Goal: Task Accomplishment & Management: Use online tool/utility

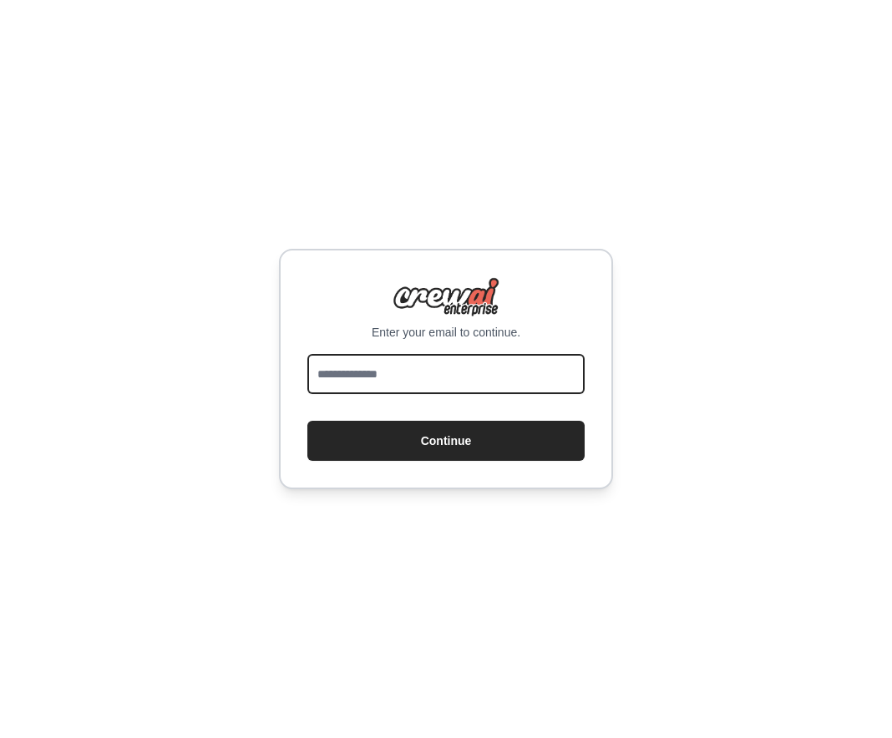
click at [398, 391] on input "email" at bounding box center [445, 374] width 277 height 40
type input "**********"
click at [446, 454] on button "Continue" at bounding box center [445, 441] width 277 height 40
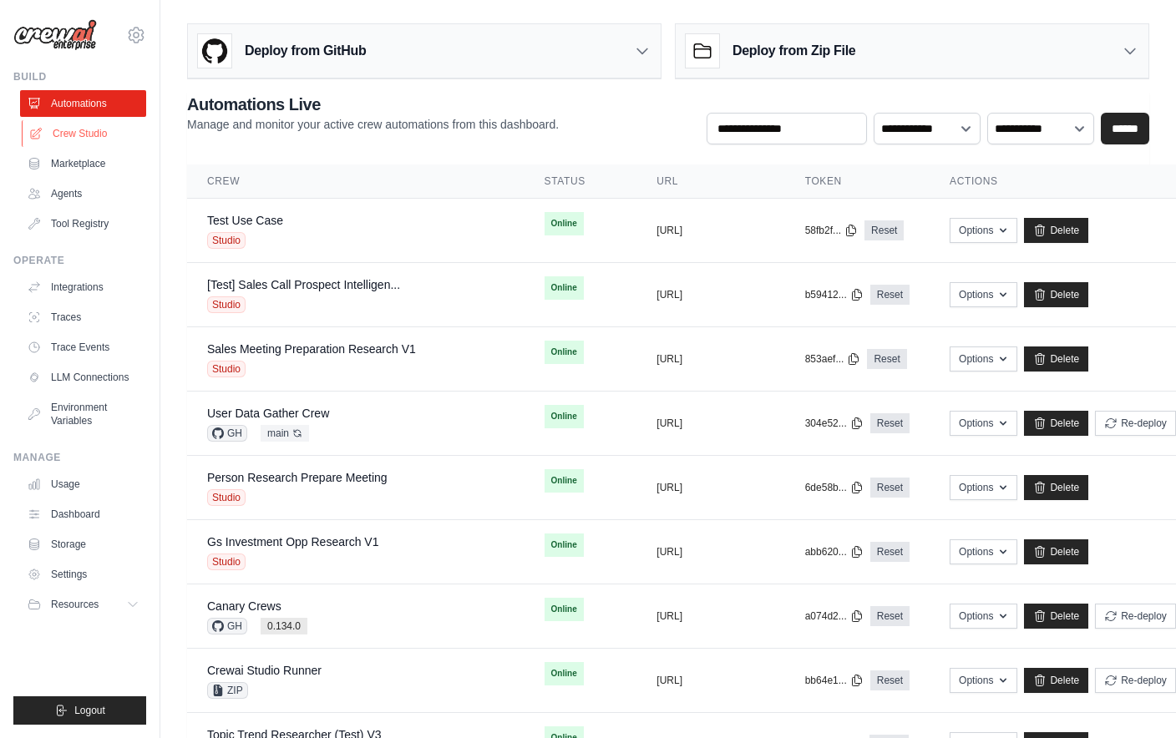
click at [85, 137] on link "Crew Studio" at bounding box center [85, 133] width 126 height 27
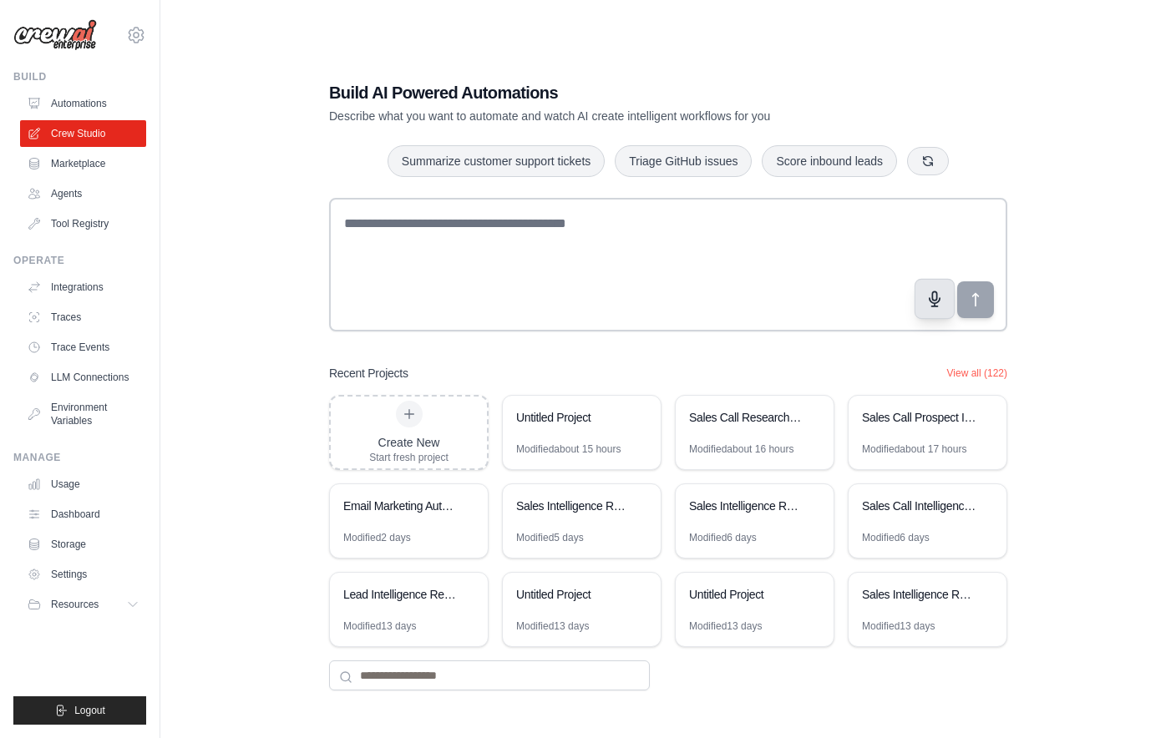
click at [945, 314] on button "button" at bounding box center [934, 299] width 40 height 40
click at [935, 319] on button "button" at bounding box center [934, 299] width 40 height 40
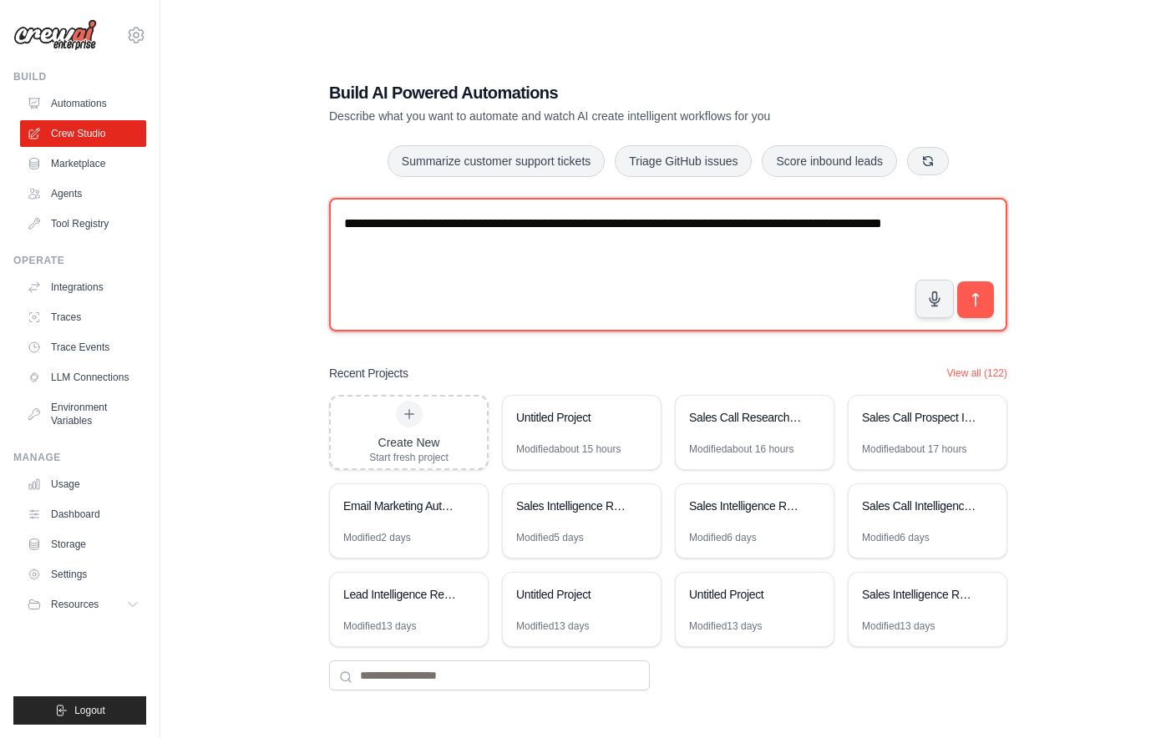
click at [735, 306] on textarea "**********" at bounding box center [668, 265] width 678 height 134
type textarea "**********"
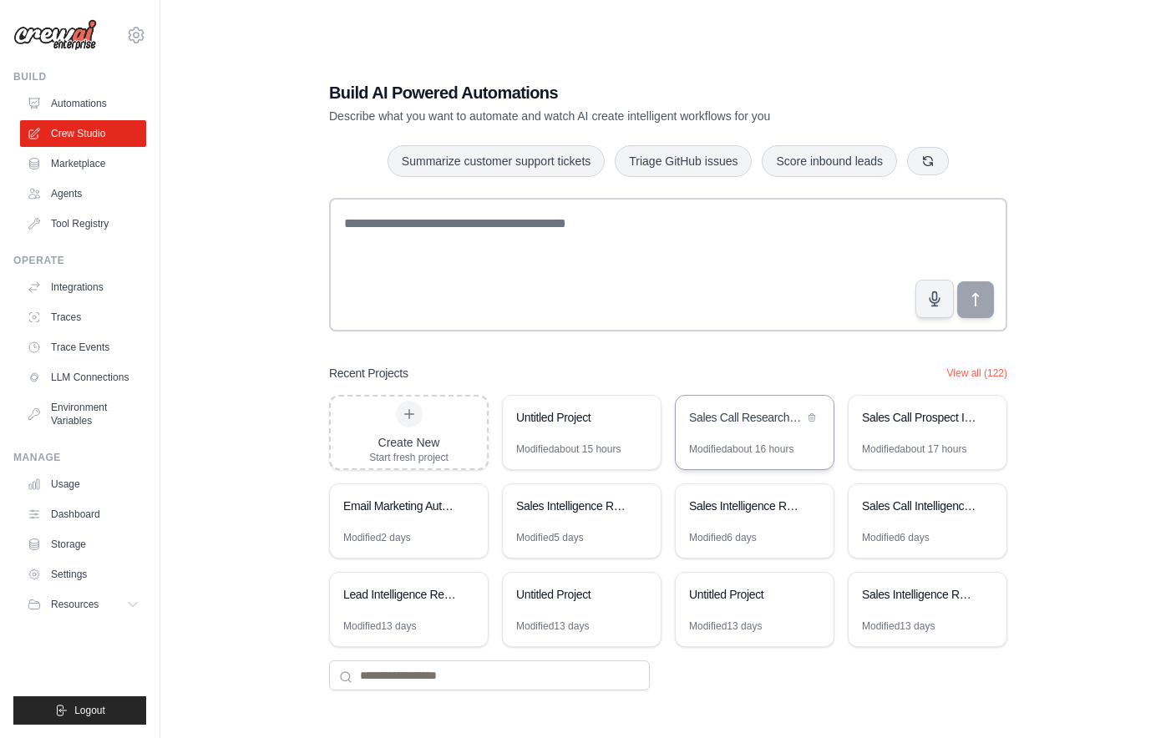
click at [769, 426] on div "Sales Call Research & Preparation Automation" at bounding box center [746, 417] width 114 height 17
click at [642, 422] on icon at bounding box center [639, 417] width 10 height 10
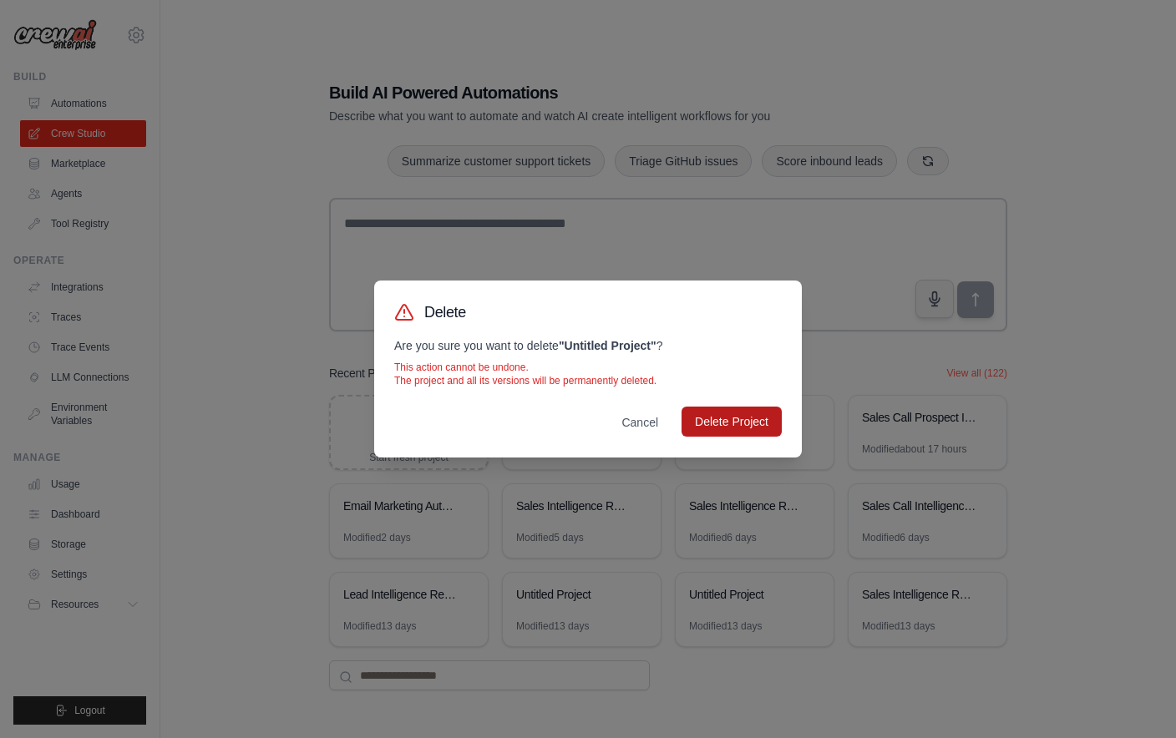
click at [741, 417] on button "Delete Project" at bounding box center [731, 422] width 100 height 30
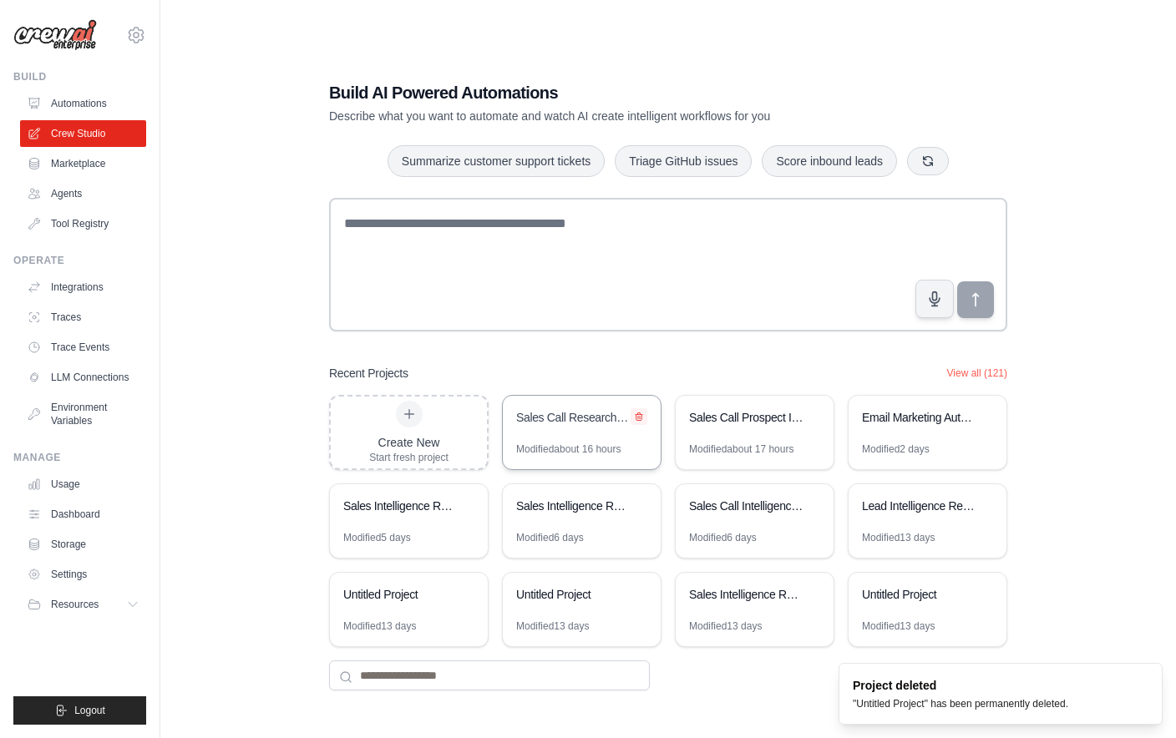
click at [641, 421] on icon at bounding box center [638, 417] width 7 height 8
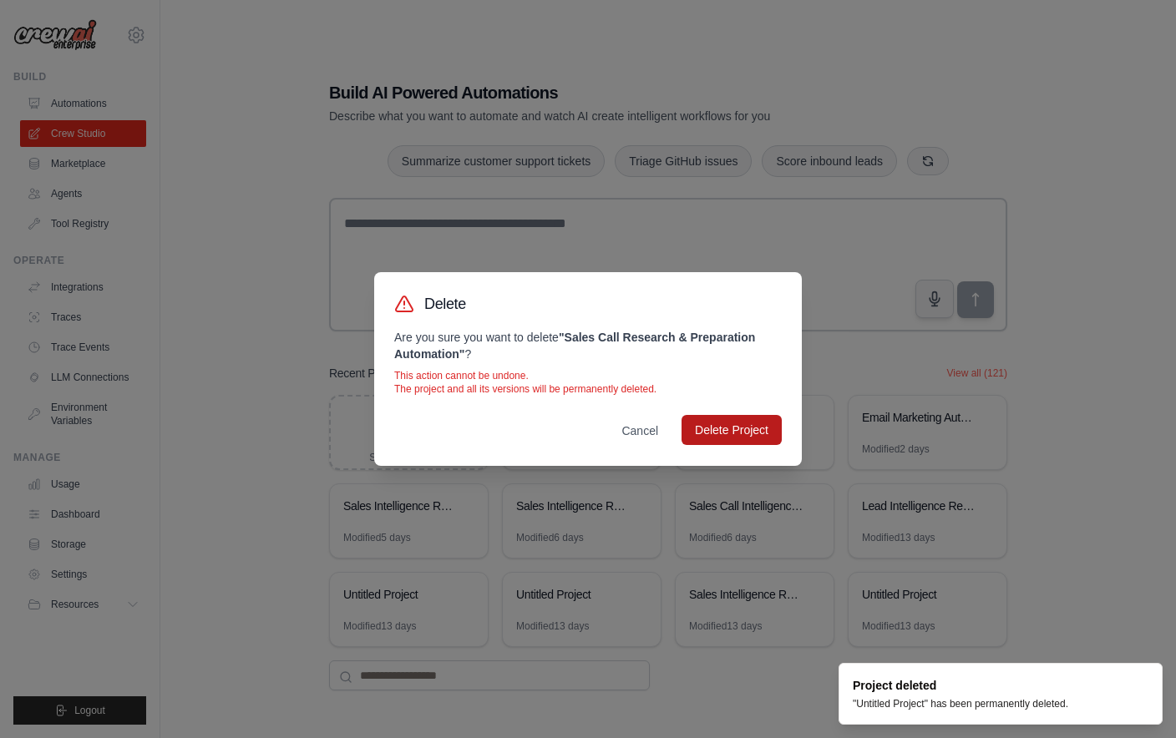
click at [712, 431] on button "Delete Project" at bounding box center [731, 430] width 100 height 30
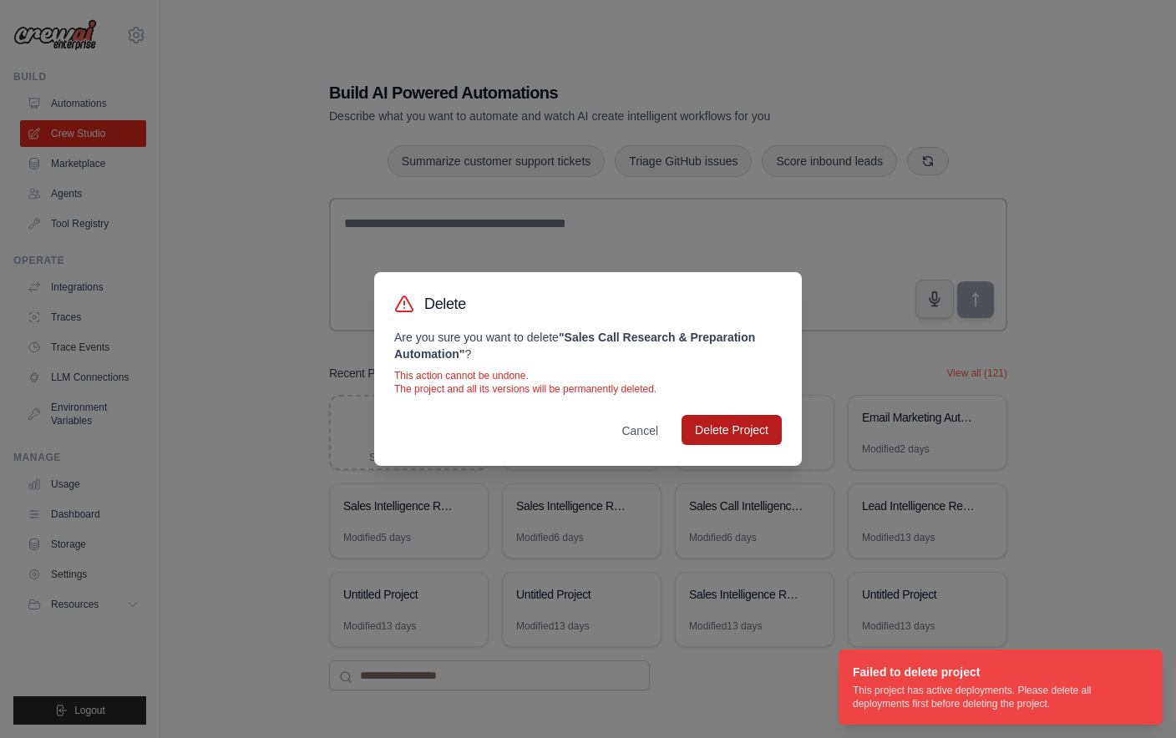
click at [714, 429] on button "Delete Project" at bounding box center [731, 430] width 100 height 30
click at [644, 431] on button "Cancel" at bounding box center [639, 431] width 63 height 30
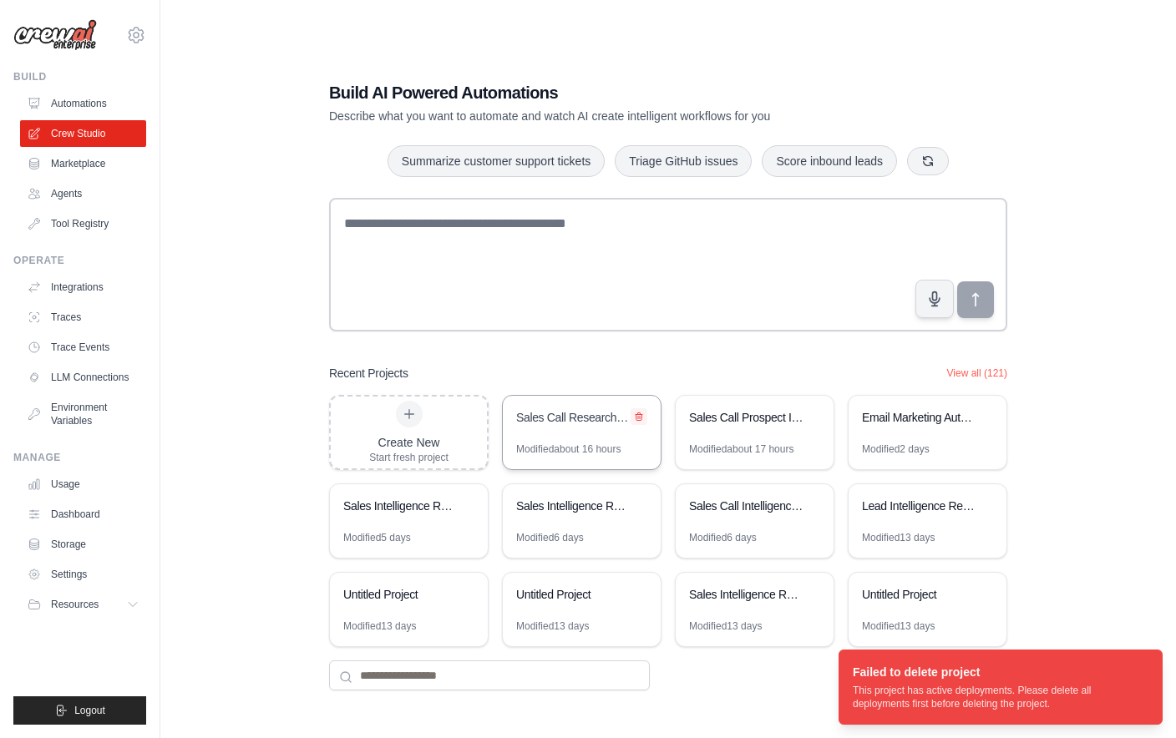
click at [636, 425] on button at bounding box center [638, 416] width 17 height 17
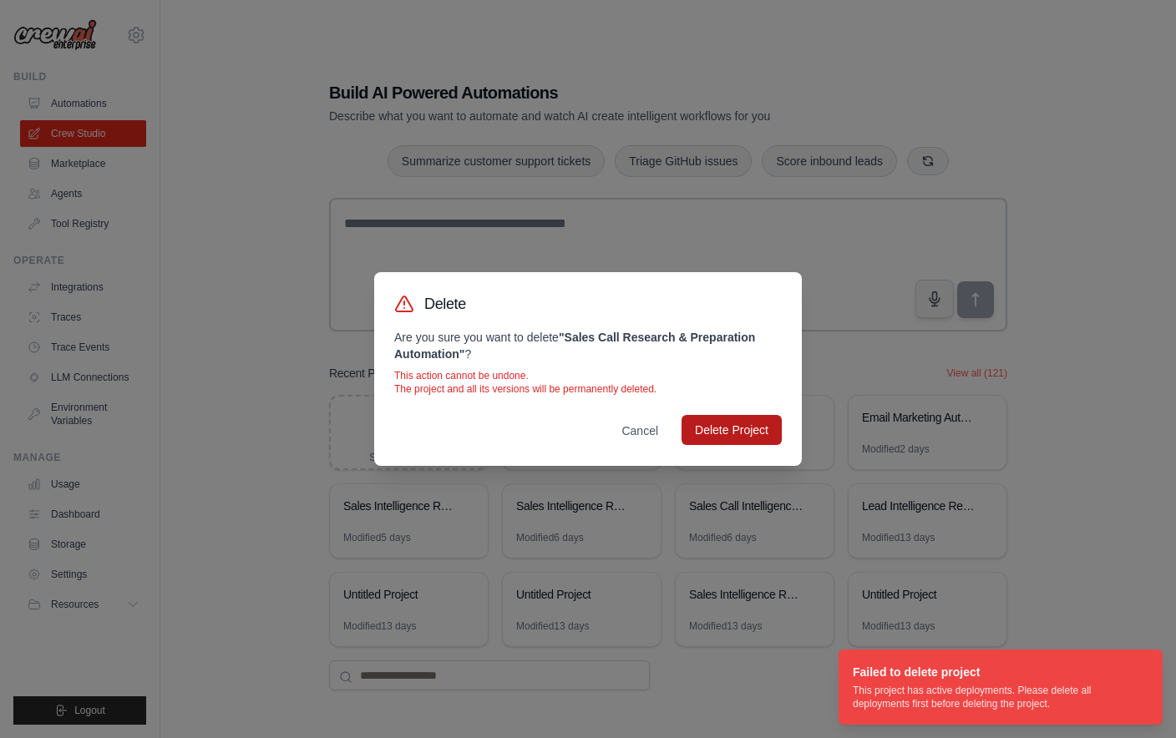
click at [726, 431] on button "Delete Project" at bounding box center [731, 430] width 100 height 30
click at [394, 256] on div "Delete Are you sure you want to delete " Sales Call Research & Preparation Auto…" at bounding box center [588, 369] width 1176 height 738
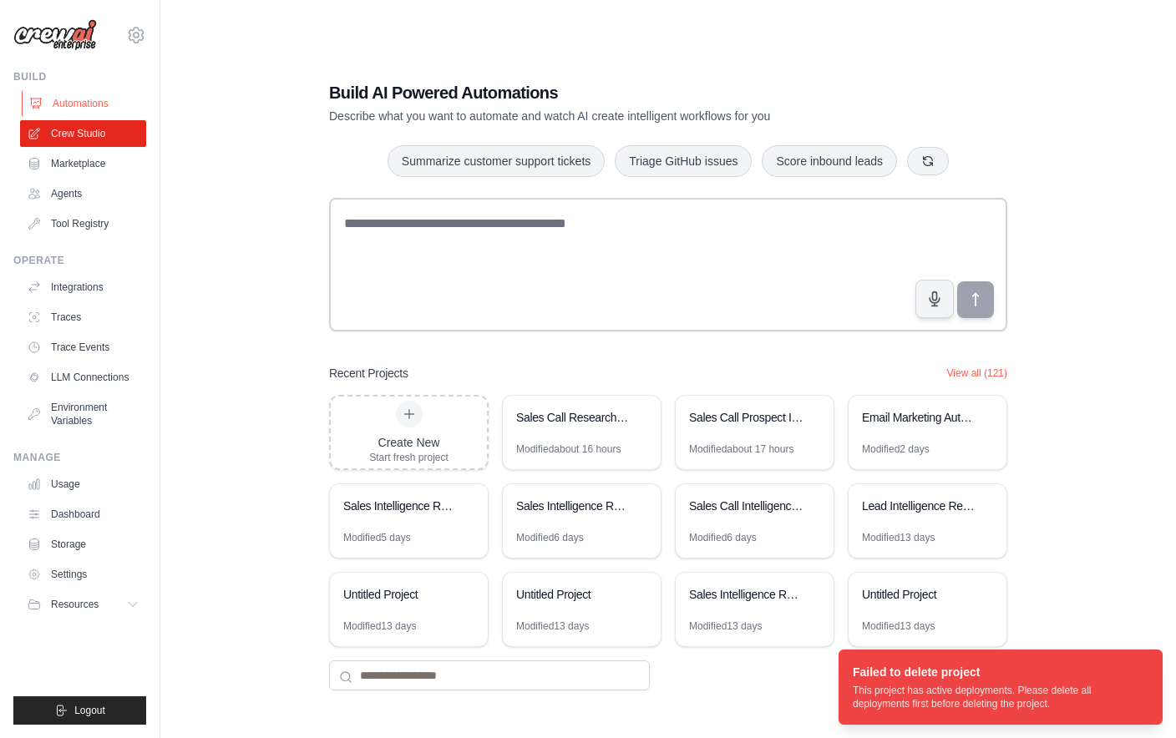
click at [98, 94] on link "Automations" at bounding box center [85, 103] width 126 height 27
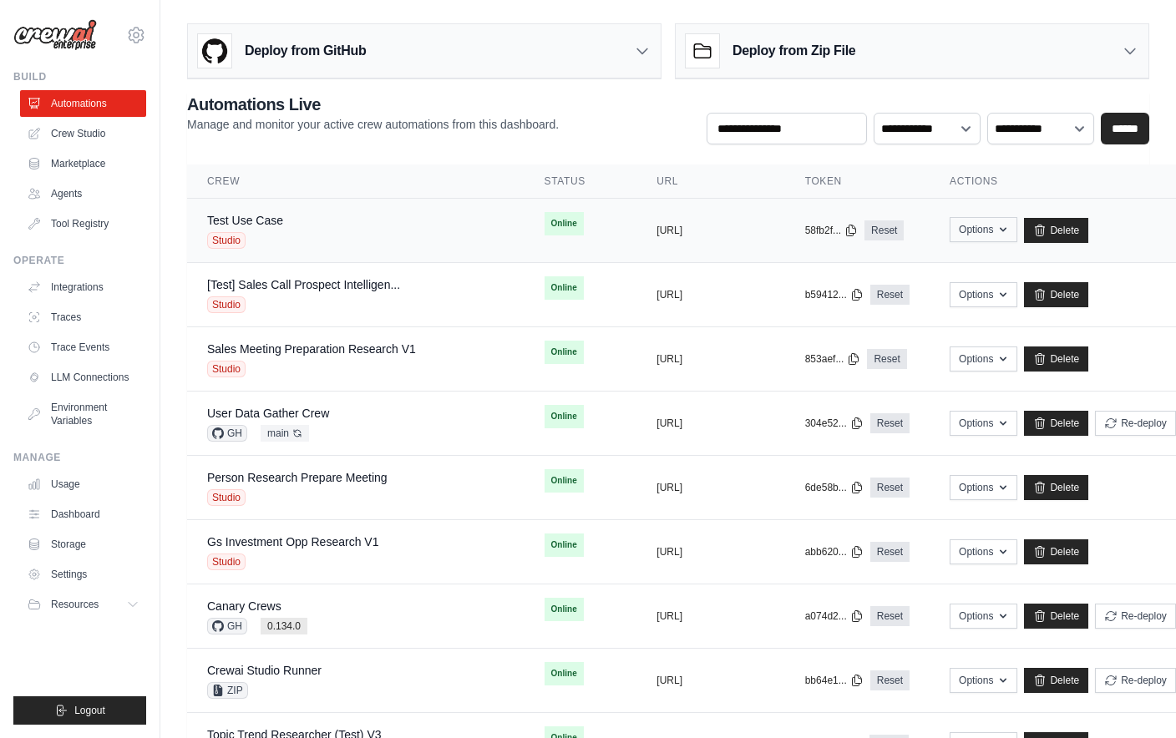
click at [996, 230] on icon "button" at bounding box center [1002, 229] width 13 height 13
click at [1050, 215] on td "Options Chat with this Crew Export React JSX Component Export React TSX Compone…" at bounding box center [1062, 231] width 266 height 64
drag, startPoint x: 1044, startPoint y: 223, endPoint x: 746, endPoint y: 384, distance: 339.6
click at [1044, 223] on link "Delete" at bounding box center [1056, 230] width 64 height 25
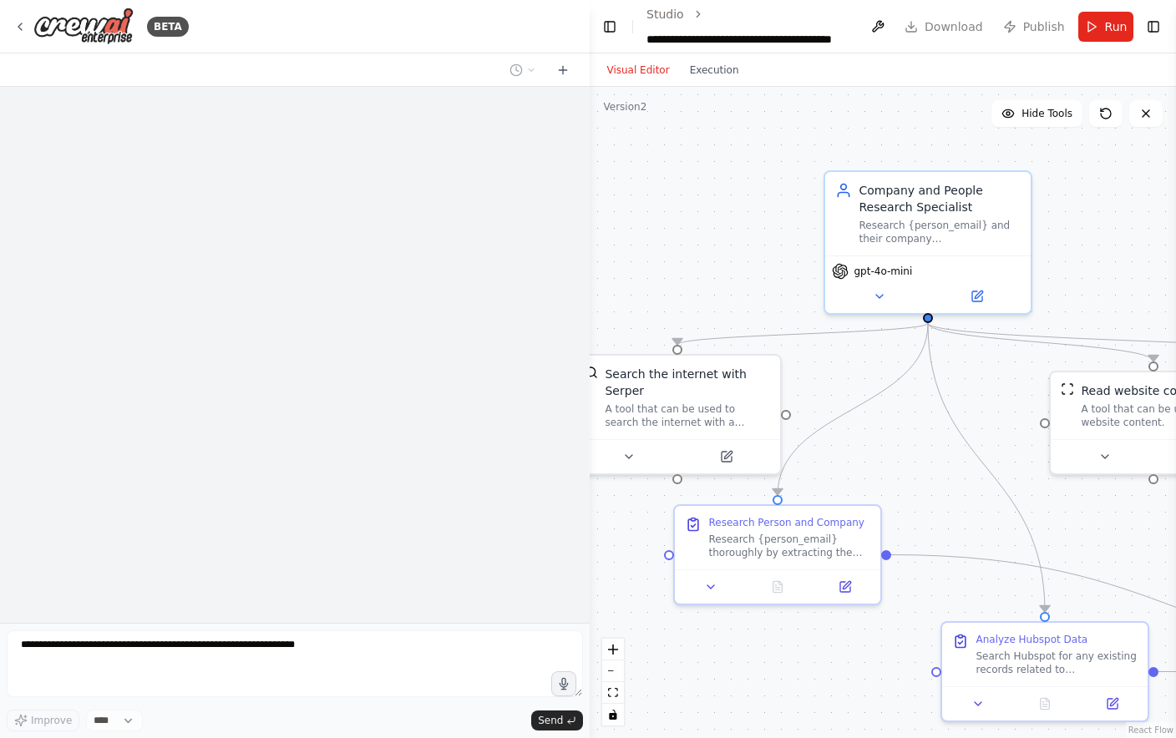
scroll to position [1845, 0]
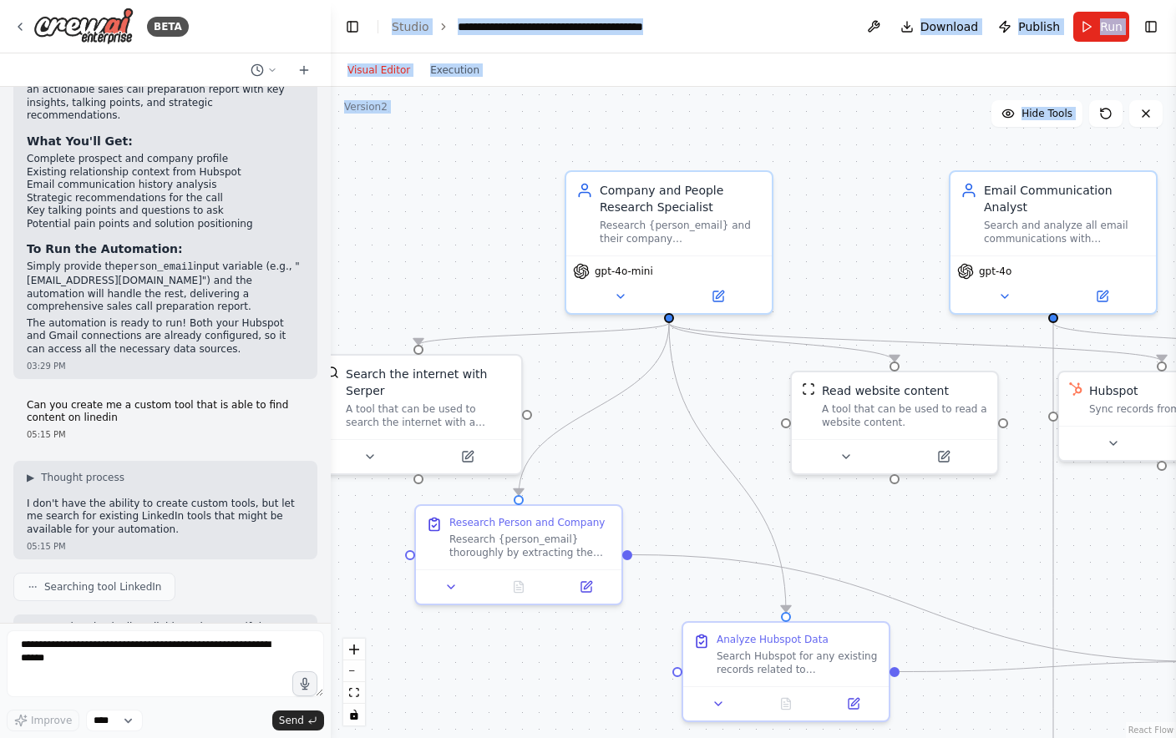
drag, startPoint x: 589, startPoint y: 25, endPoint x: 331, endPoint y: 99, distance: 269.1
click at [331, 94] on div "BETA Hello! I'm the CrewAI assistant. What kind of automation do you want to bu…" at bounding box center [588, 369] width 1176 height 738
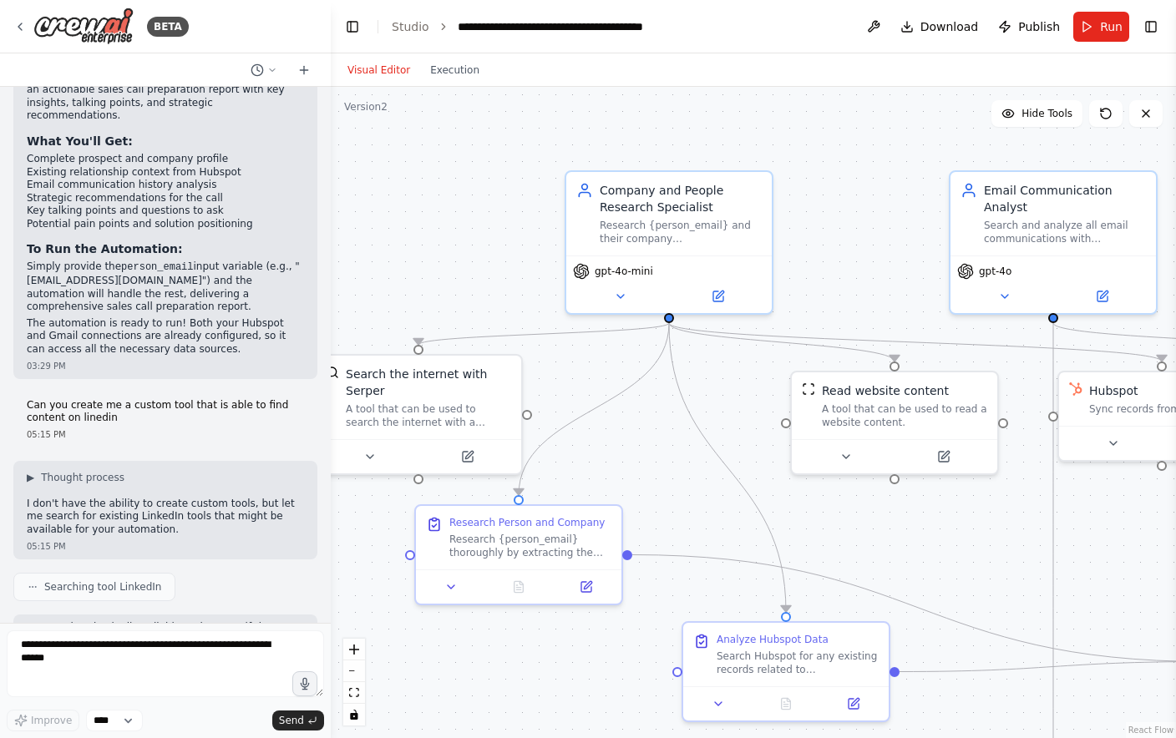
click at [620, 134] on div ".deletable-edge-delete-btn { width: 20px; height: 20px; border: 0px solid #ffff…" at bounding box center [753, 412] width 845 height 651
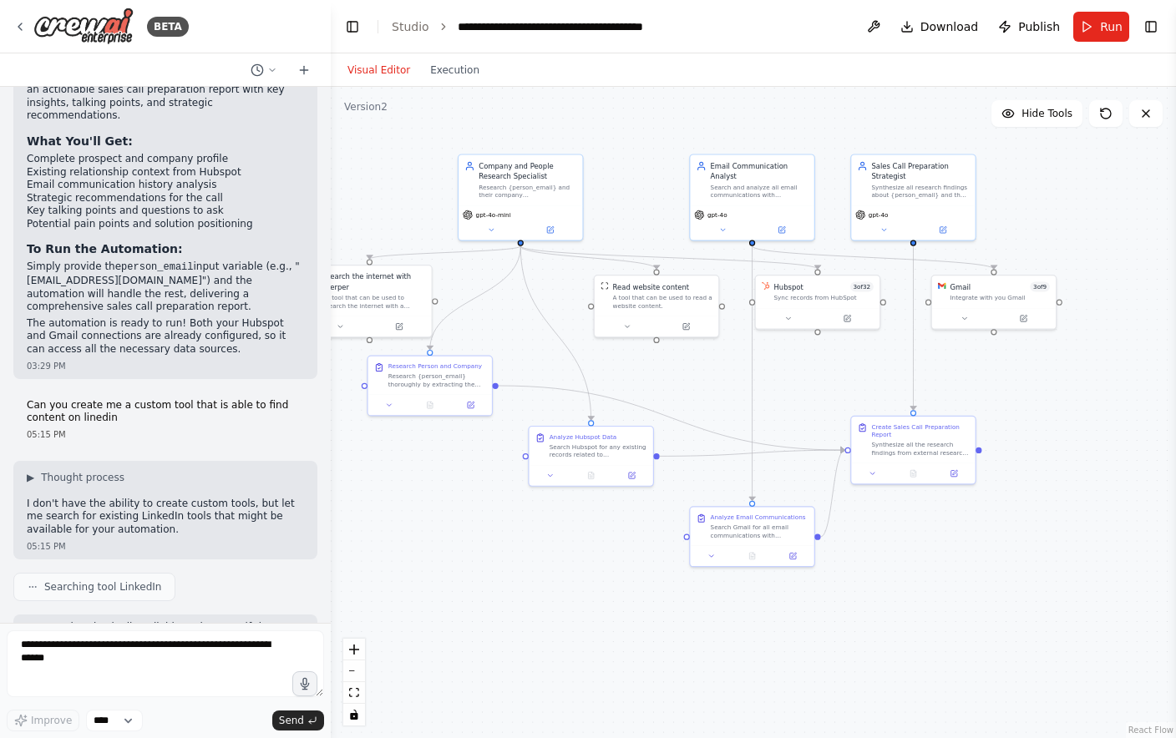
drag, startPoint x: 867, startPoint y: 366, endPoint x: 705, endPoint y: 372, distance: 162.9
click at [705, 372] on div ".deletable-edge-delete-btn { width: 20px; height: 20px; border: 0px solid #ffff…" at bounding box center [753, 412] width 845 height 651
click at [1110, 23] on span "Run" at bounding box center [1111, 26] width 23 height 17
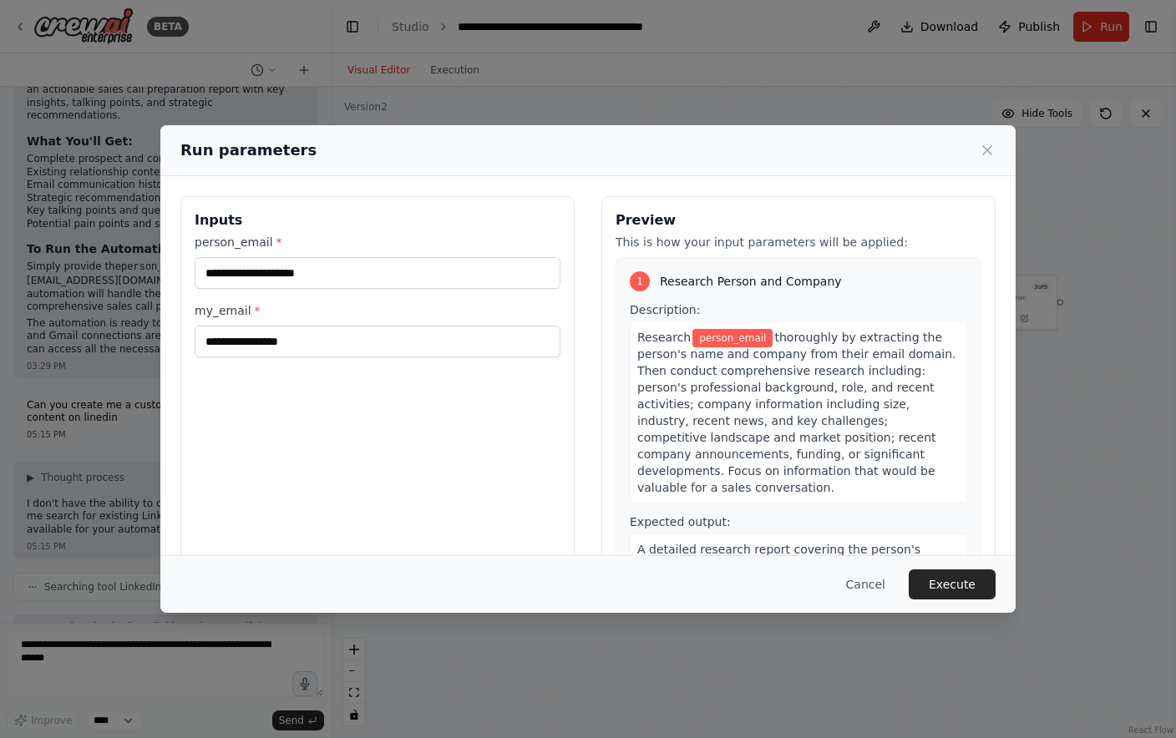
click at [159, 79] on div "Run parameters Inputs person_email * my_email * Preview This is how your input …" at bounding box center [588, 369] width 1176 height 738
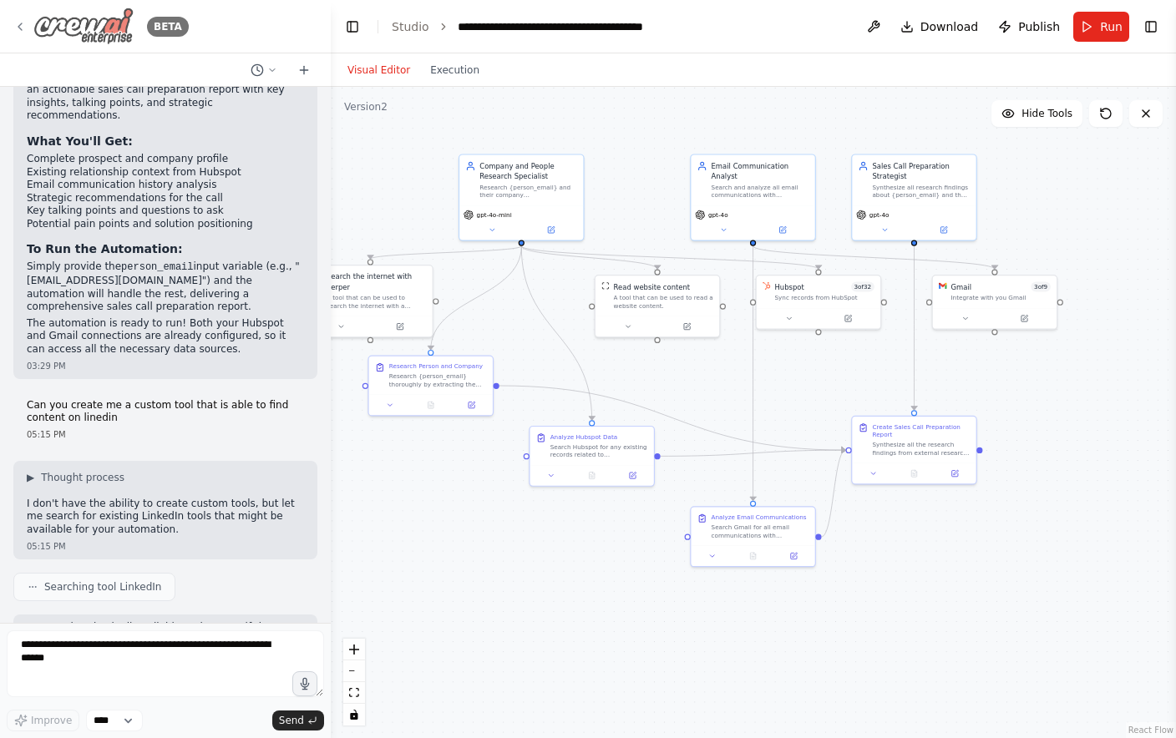
click at [19, 25] on icon at bounding box center [19, 26] width 3 height 7
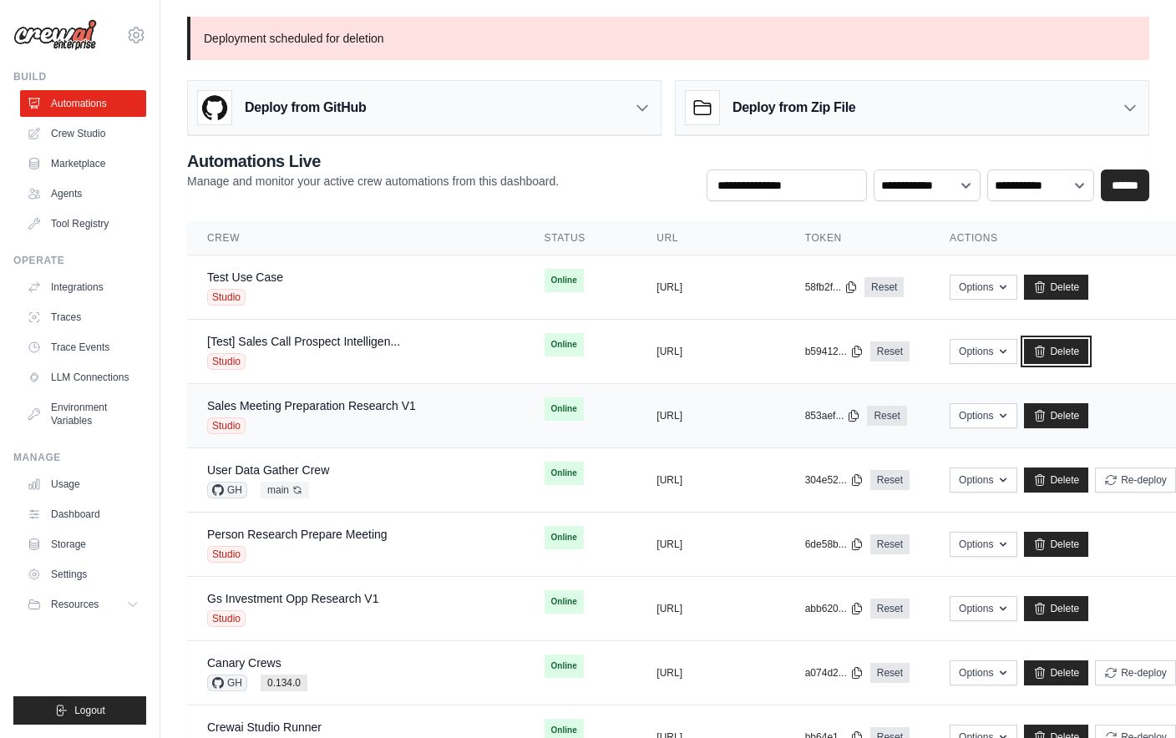
drag, startPoint x: 1056, startPoint y: 354, endPoint x: 742, endPoint y: 385, distance: 315.4
click at [1056, 354] on link "Delete" at bounding box center [1056, 351] width 64 height 25
click at [92, 132] on link "Crew Studio" at bounding box center [85, 133] width 126 height 27
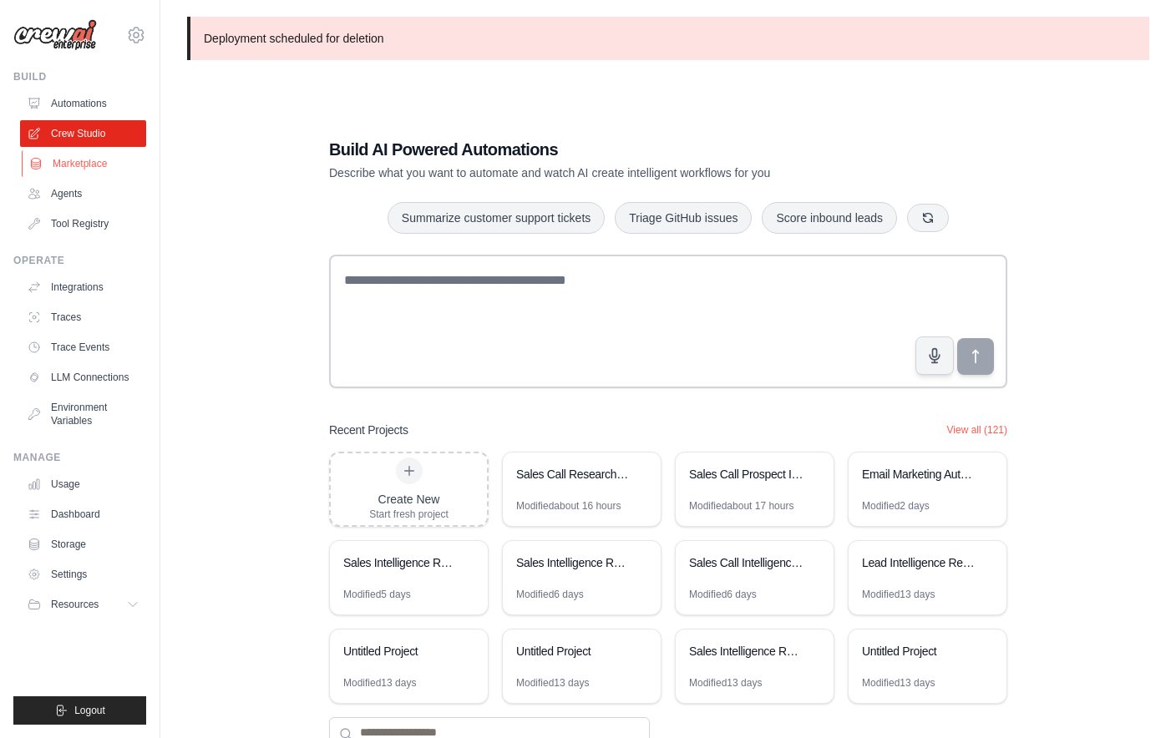
click at [87, 156] on link "Marketplace" at bounding box center [85, 163] width 126 height 27
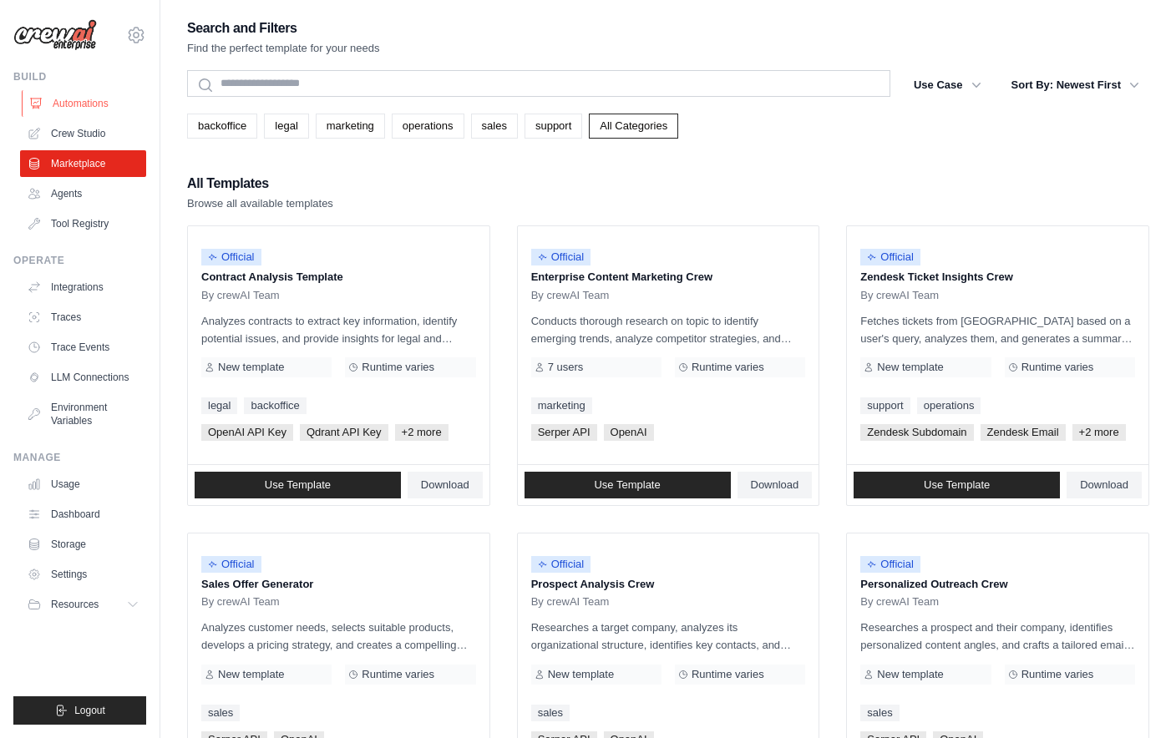
click at [93, 109] on link "Automations" at bounding box center [85, 103] width 126 height 27
